Goal: Check status

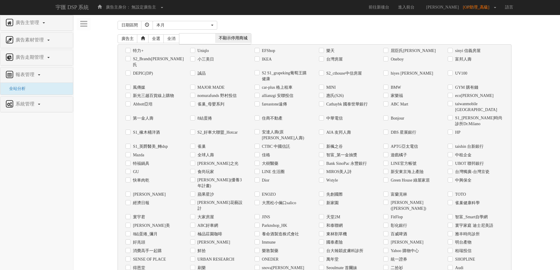
click at [201, 51] on label "Uniqlo" at bounding box center [202, 51] width 13 height 6
click at [194, 51] on input "Uniqlo" at bounding box center [192, 51] width 4 height 4
checkbox input "true"
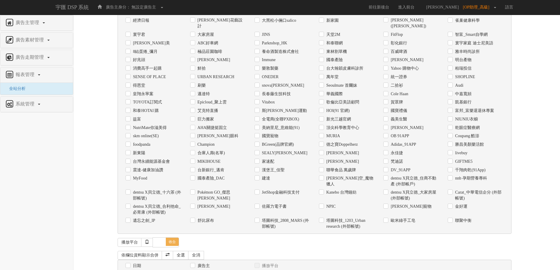
scroll to position [185, 0]
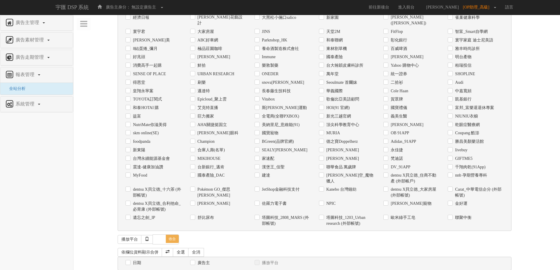
click at [138, 260] on label "日期" at bounding box center [136, 263] width 10 height 6
click at [129, 261] on input "日期" at bounding box center [127, 263] width 4 height 4
checkbox input "true"
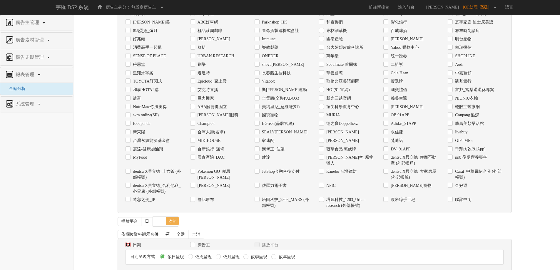
scroll to position [205, 0]
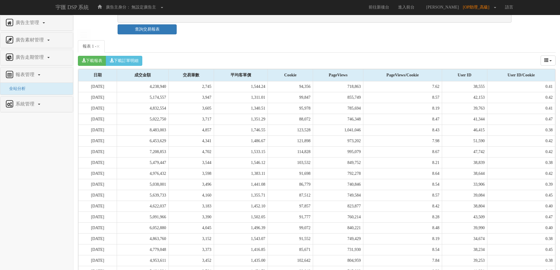
scroll to position [466, 0]
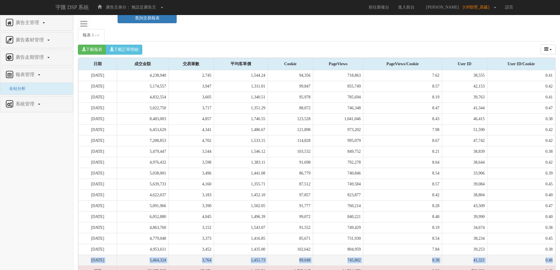
drag, startPoint x: 89, startPoint y: 237, endPoint x: 554, endPoint y: 236, distance: 465.0
click at [554, 255] on tr "[DATE] 5,464,324 3,764 1,451.73 89,048 745,802 8.38 41,321 0.46" at bounding box center [316, 260] width 476 height 11
copy tr "[DATE] 5,464,324 3,764 1,451.73 89,048 745,802 8.38 41,321 0.46"
